Goal: Register for event/course

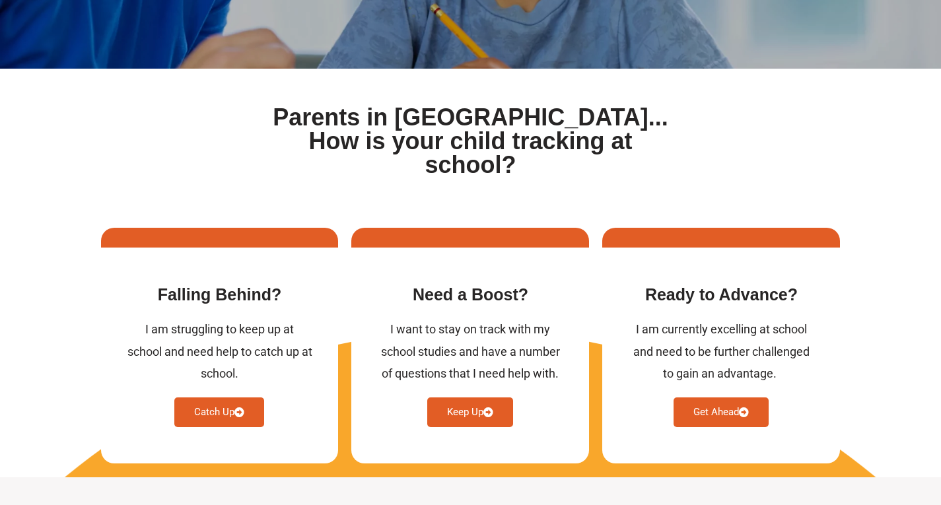
scroll to position [462, 0]
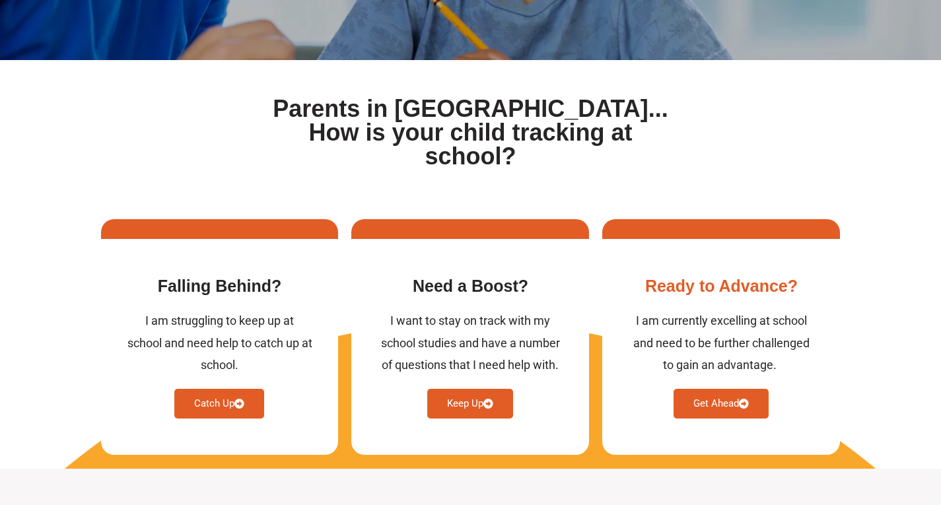
click at [706, 389] on link "Get Ahead" at bounding box center [720, 404] width 95 height 30
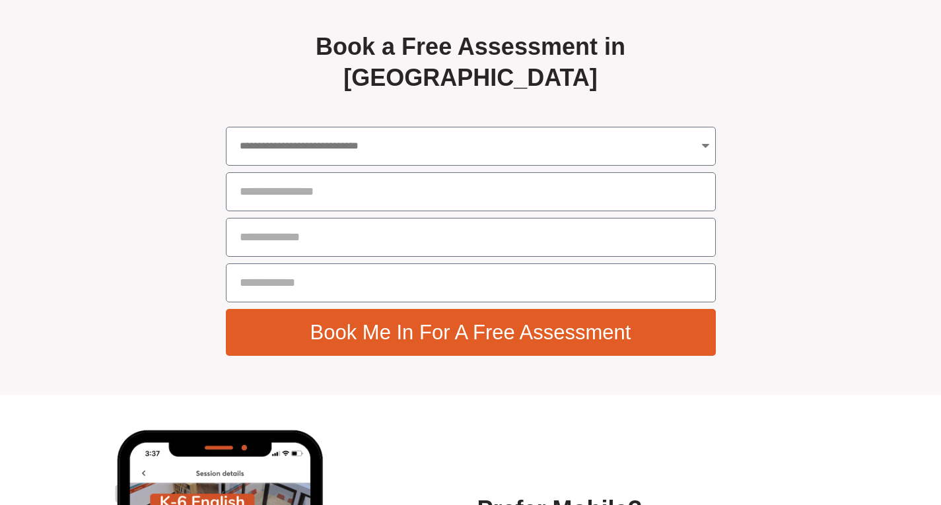
scroll to position [4723, 0]
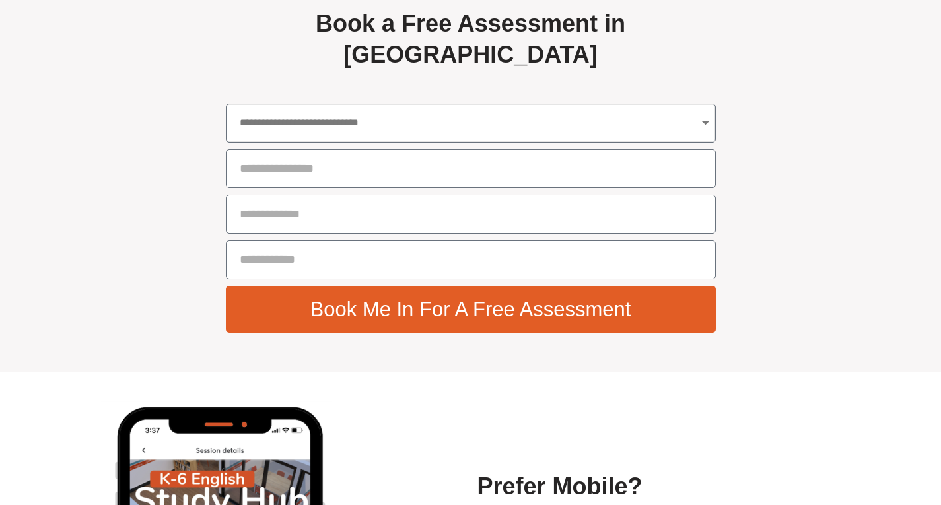
click at [395, 138] on select "**********" at bounding box center [471, 123] width 490 height 39
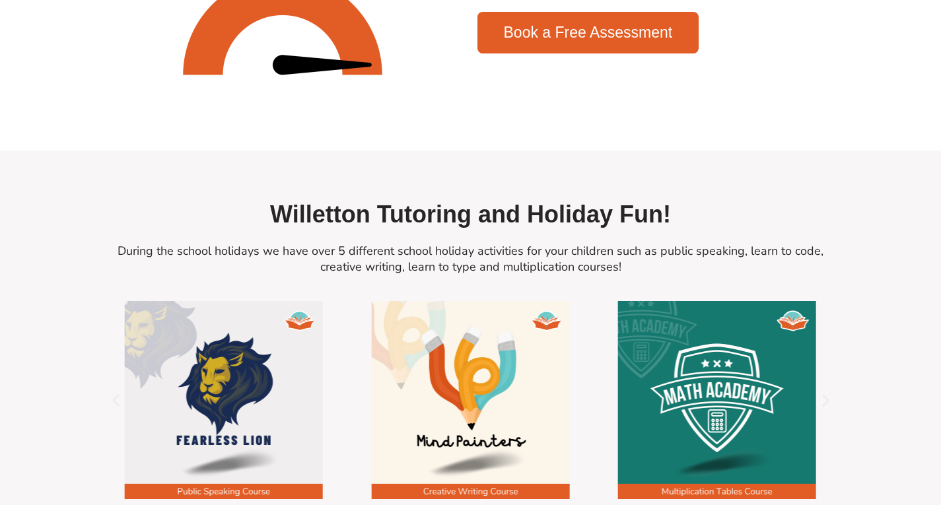
scroll to position [1686, 0]
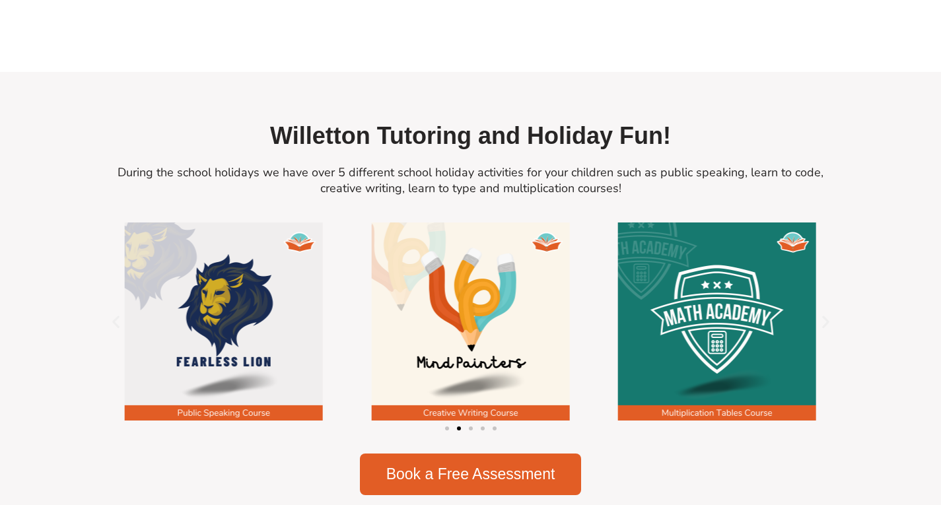
click at [827, 329] on icon "Next slide" at bounding box center [825, 322] width 17 height 17
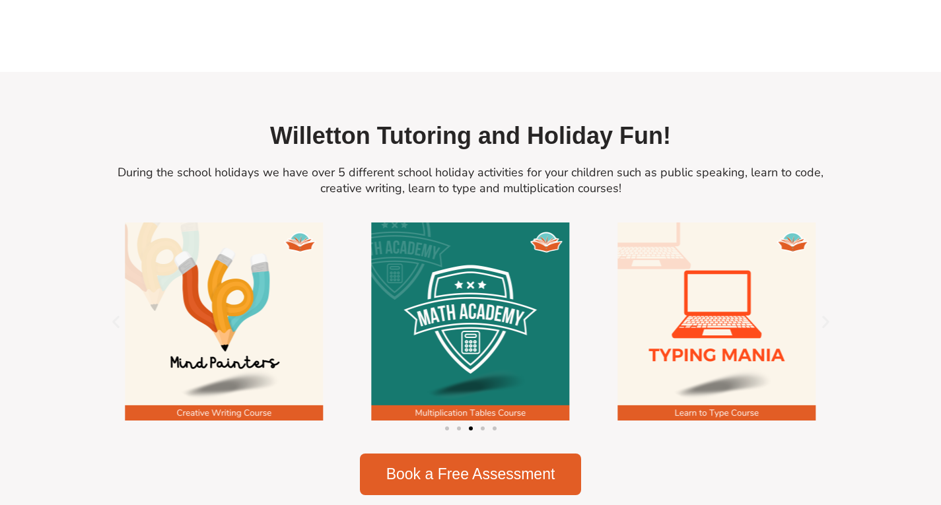
click at [827, 329] on icon "Next slide" at bounding box center [825, 322] width 17 height 17
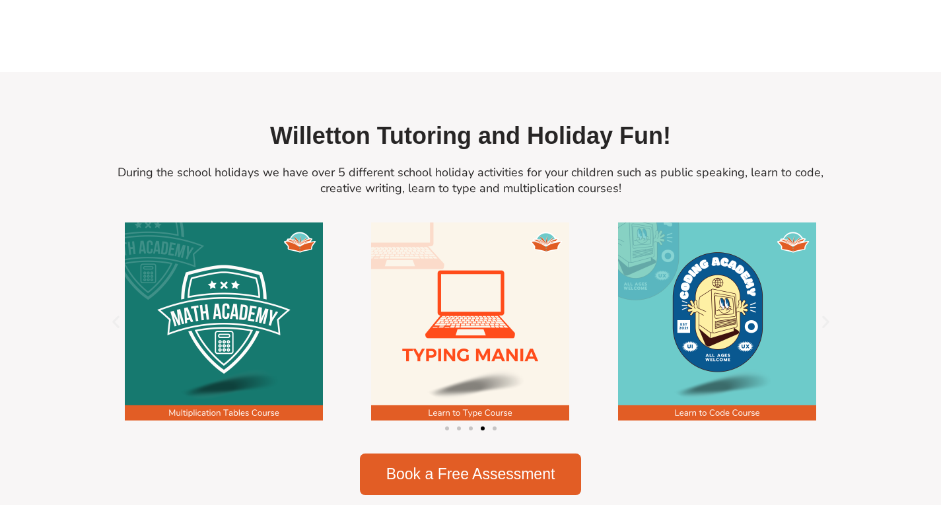
click at [827, 329] on icon "Next slide" at bounding box center [825, 322] width 17 height 17
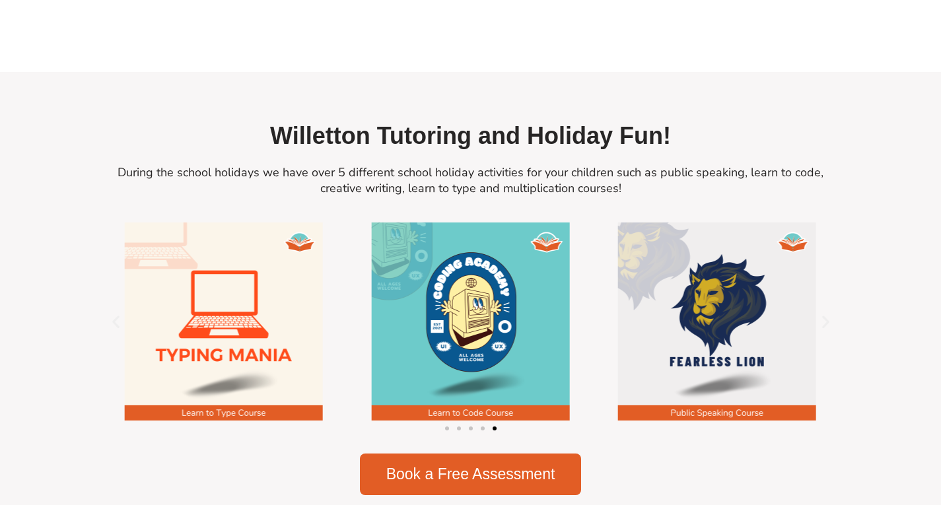
click at [827, 329] on icon "Next slide" at bounding box center [825, 322] width 17 height 17
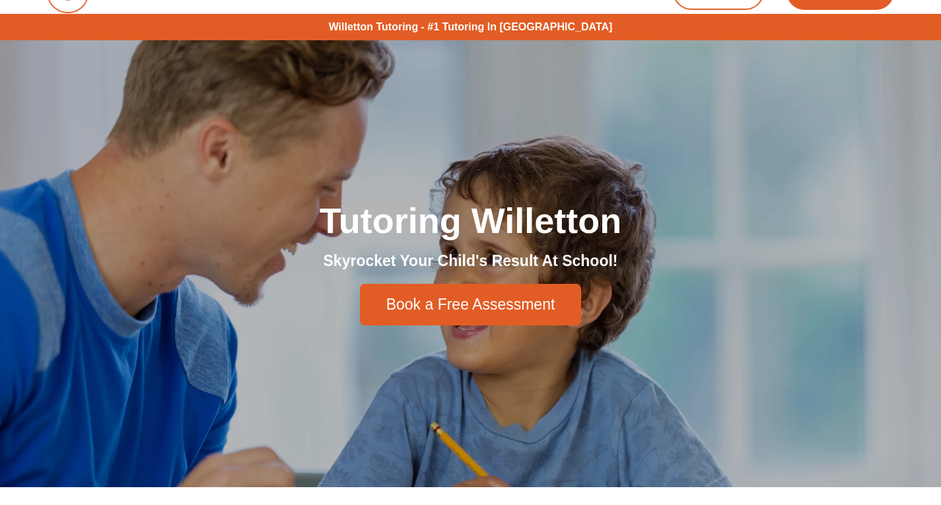
scroll to position [0, 0]
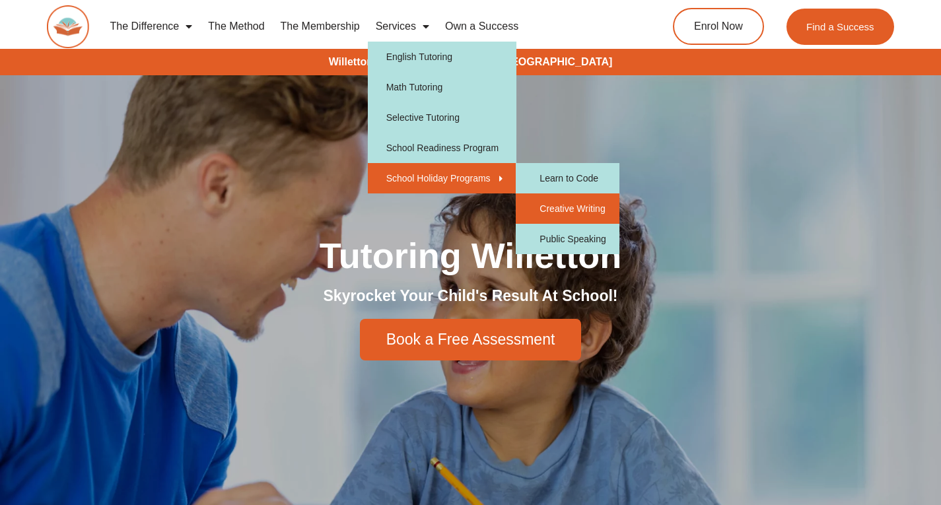
click at [561, 205] on link "Creative Writing" at bounding box center [567, 208] width 103 height 30
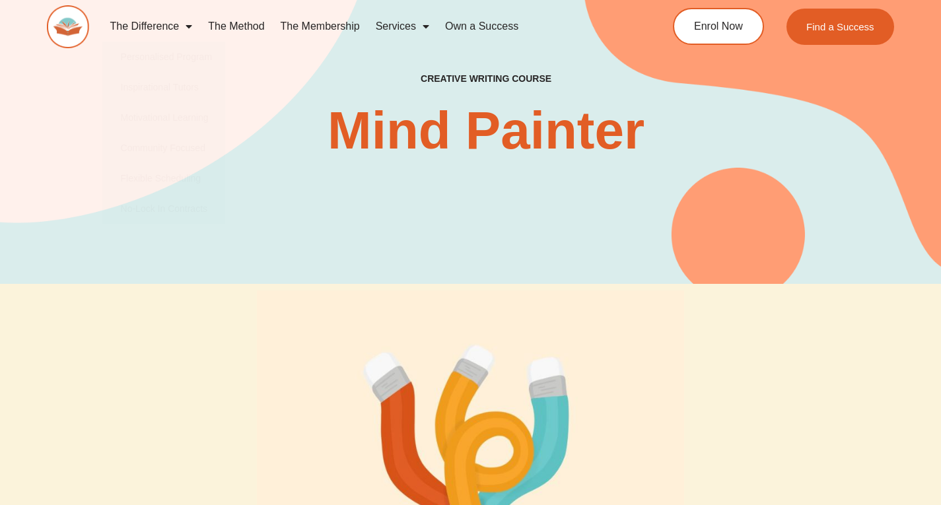
click at [234, 20] on link "The Method" at bounding box center [236, 26] width 72 height 30
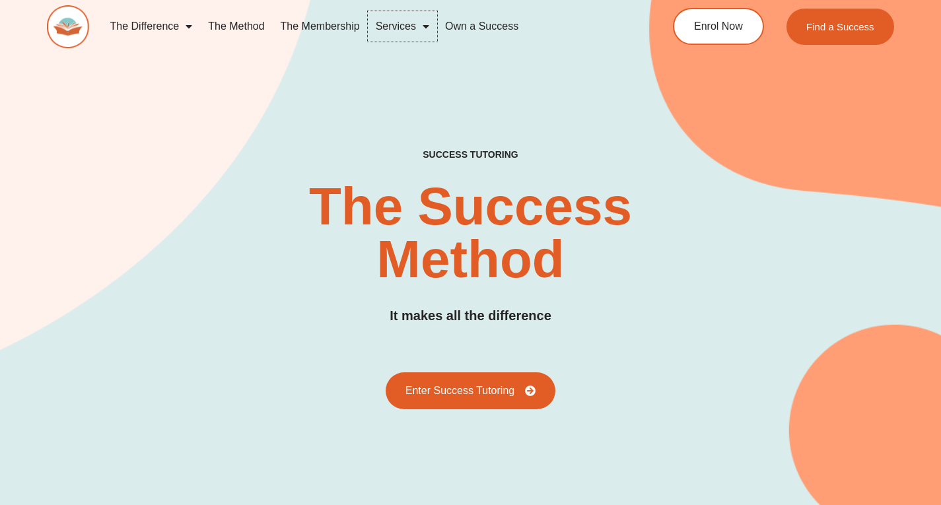
click at [428, 24] on span "Menu" at bounding box center [422, 27] width 13 height 24
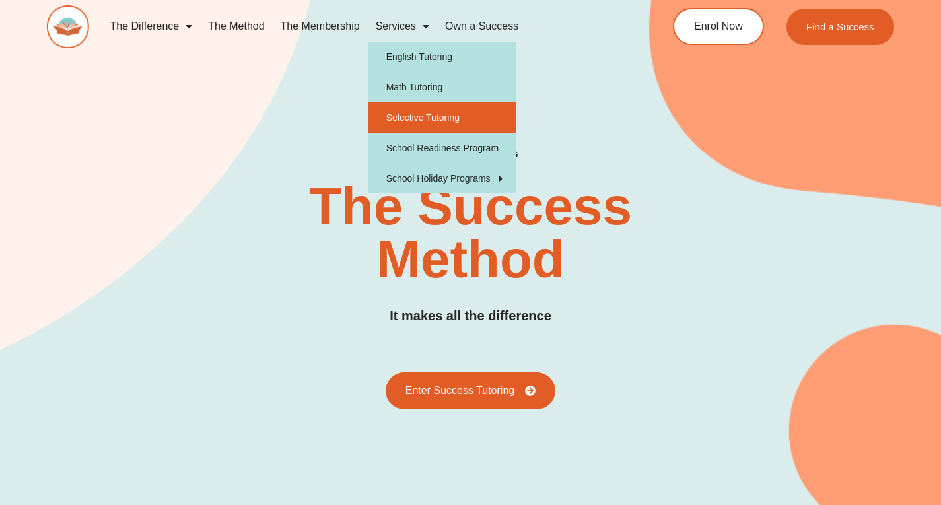
click at [429, 112] on link "Selective Tutoring" at bounding box center [442, 117] width 149 height 30
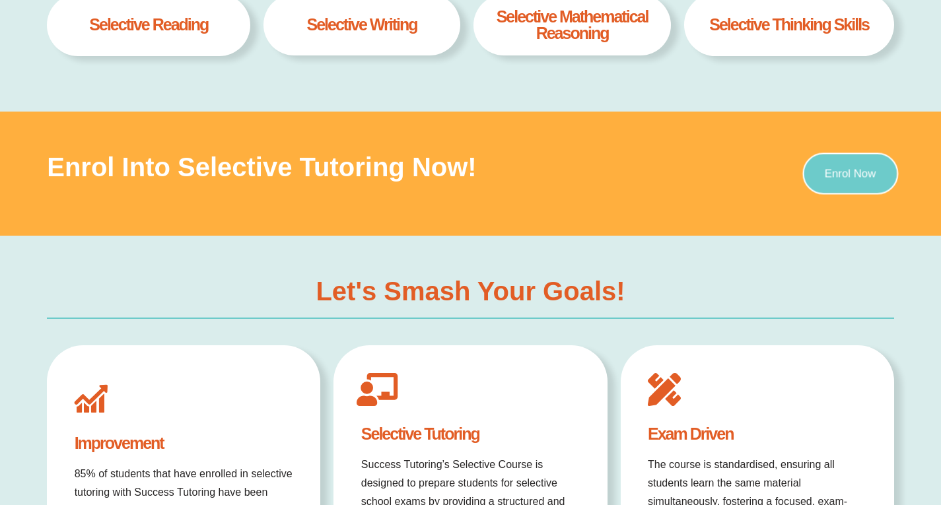
type input "*"
click at [860, 171] on span "Enrol Now" at bounding box center [850, 173] width 51 height 11
